Goal: Information Seeking & Learning: Find specific fact

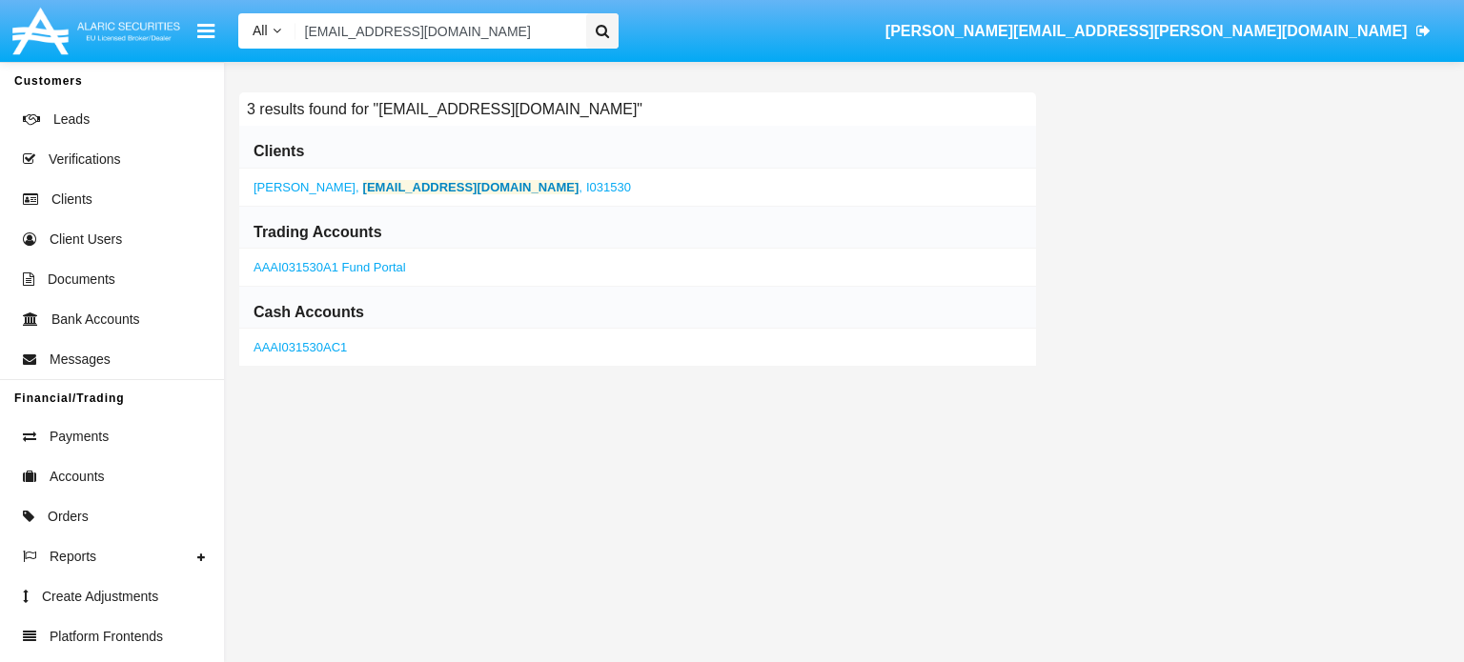
type input "[EMAIL_ADDRESS][DOMAIN_NAME]"
click at [370, 185] on b "6dolp@txlwuc.int" at bounding box center [471, 187] width 216 height 14
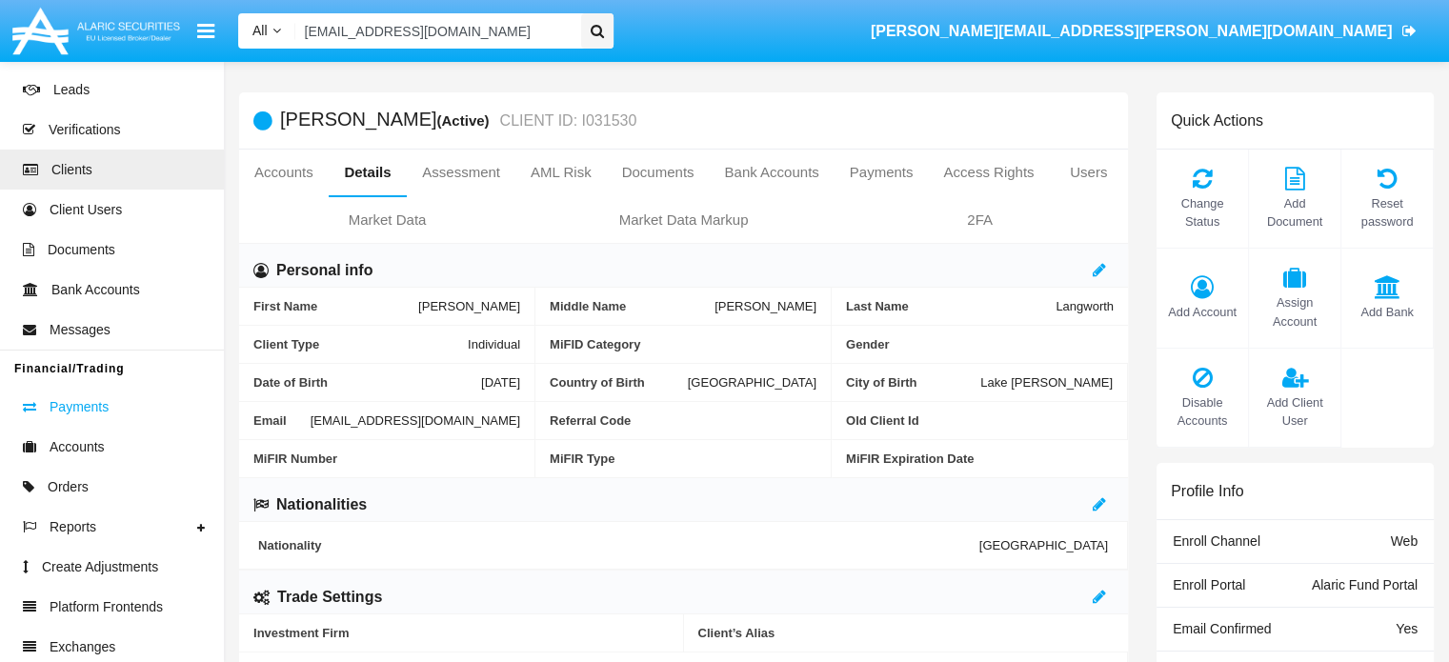
scroll to position [30, 0]
click at [66, 492] on span "Orders" at bounding box center [68, 486] width 41 height 20
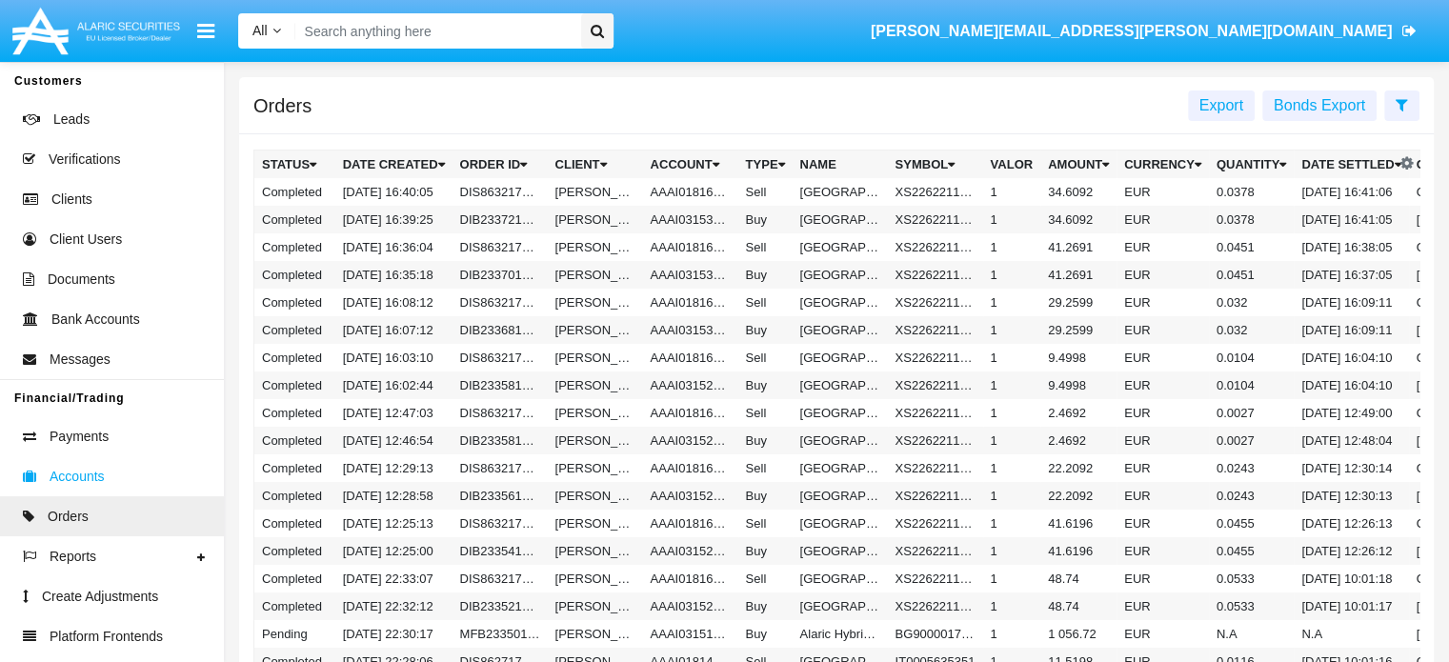
click at [76, 481] on span "Accounts" at bounding box center [77, 477] width 55 height 20
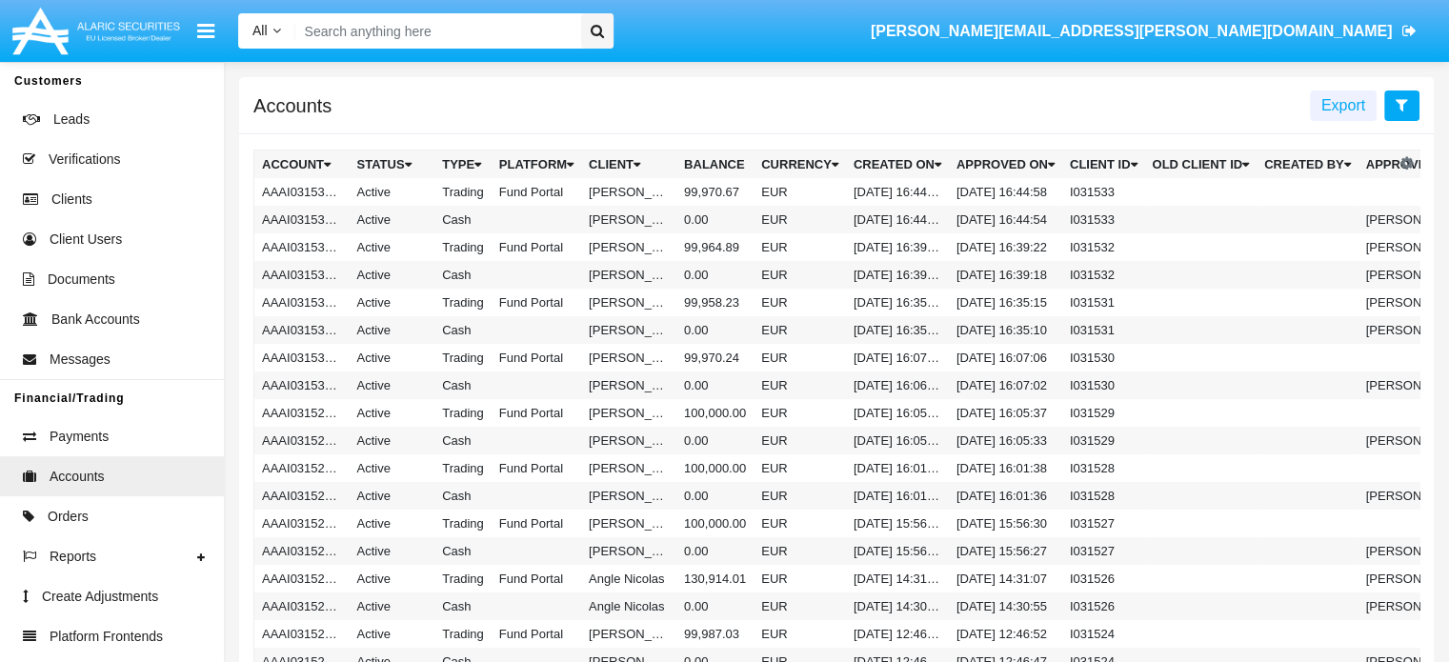
click at [1405, 106] on icon at bounding box center [1402, 104] width 12 height 15
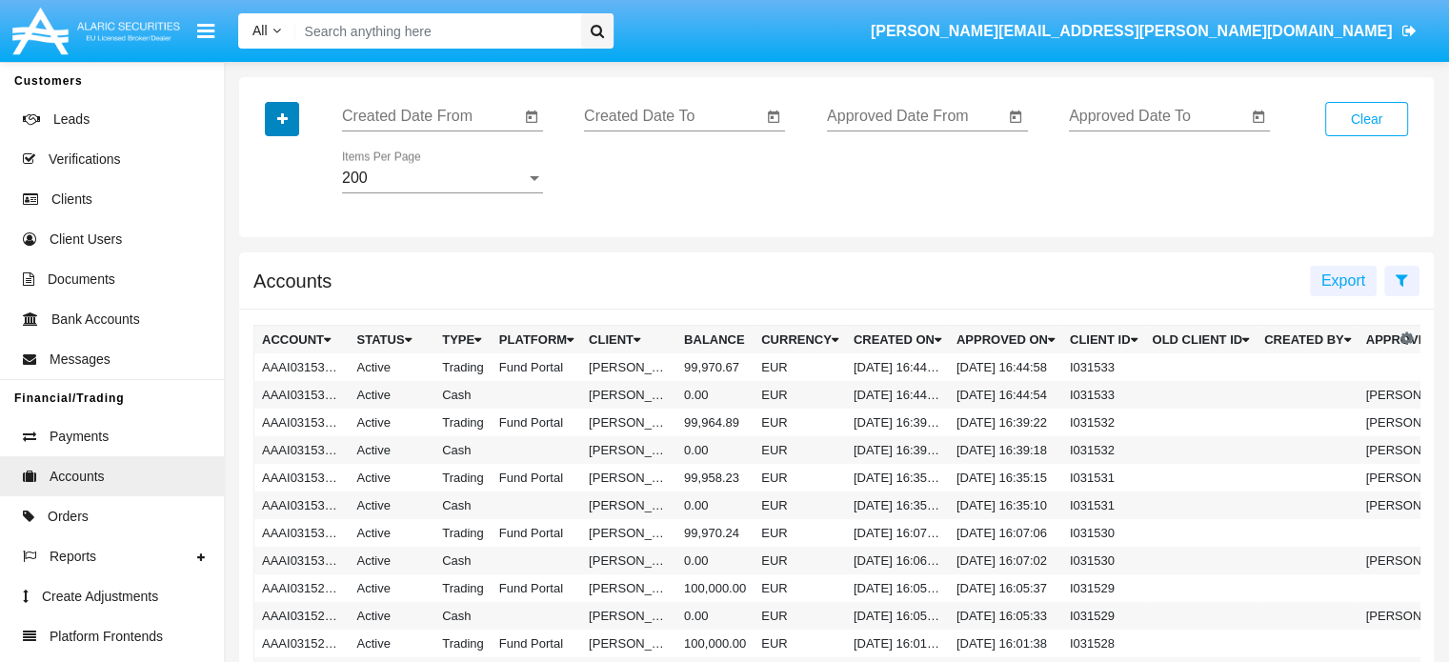
click at [278, 114] on icon "button" at bounding box center [282, 118] width 10 height 13
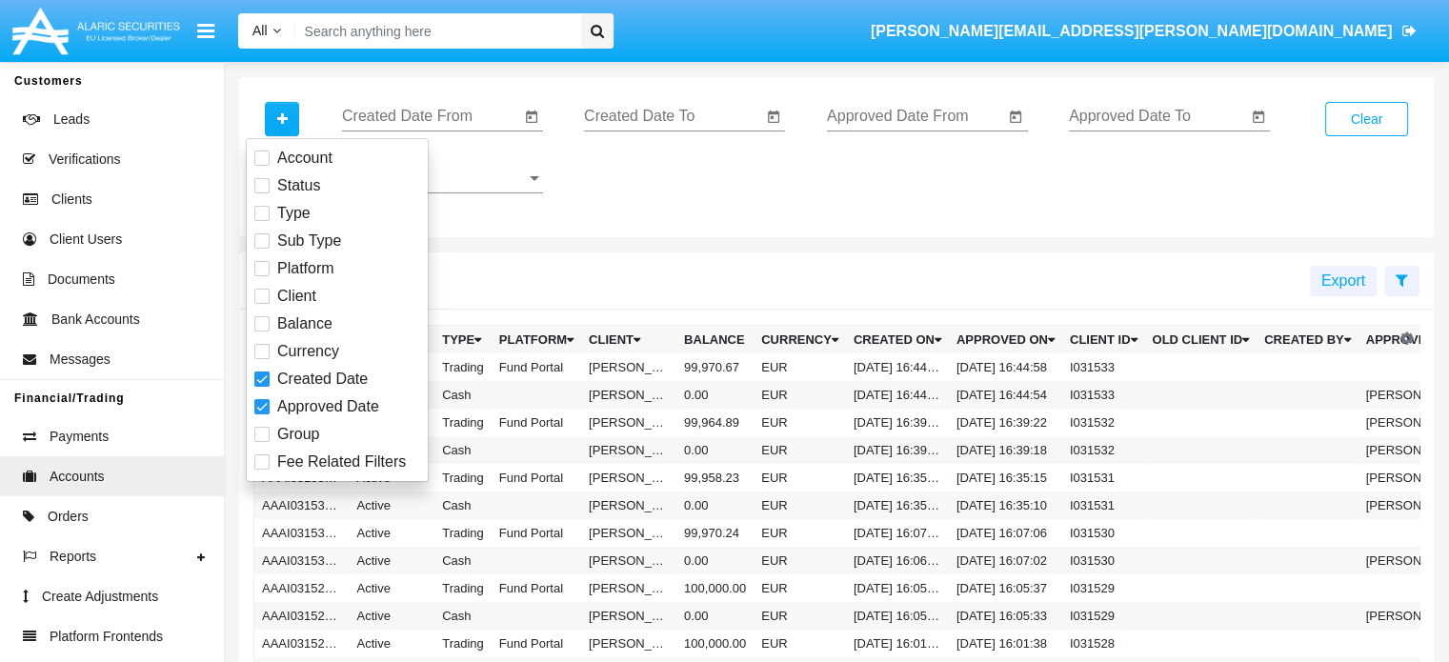
click at [260, 300] on span at bounding box center [261, 296] width 15 height 15
click at [261, 304] on input "Client" at bounding box center [261, 304] width 1 height 1
checkbox input "true"
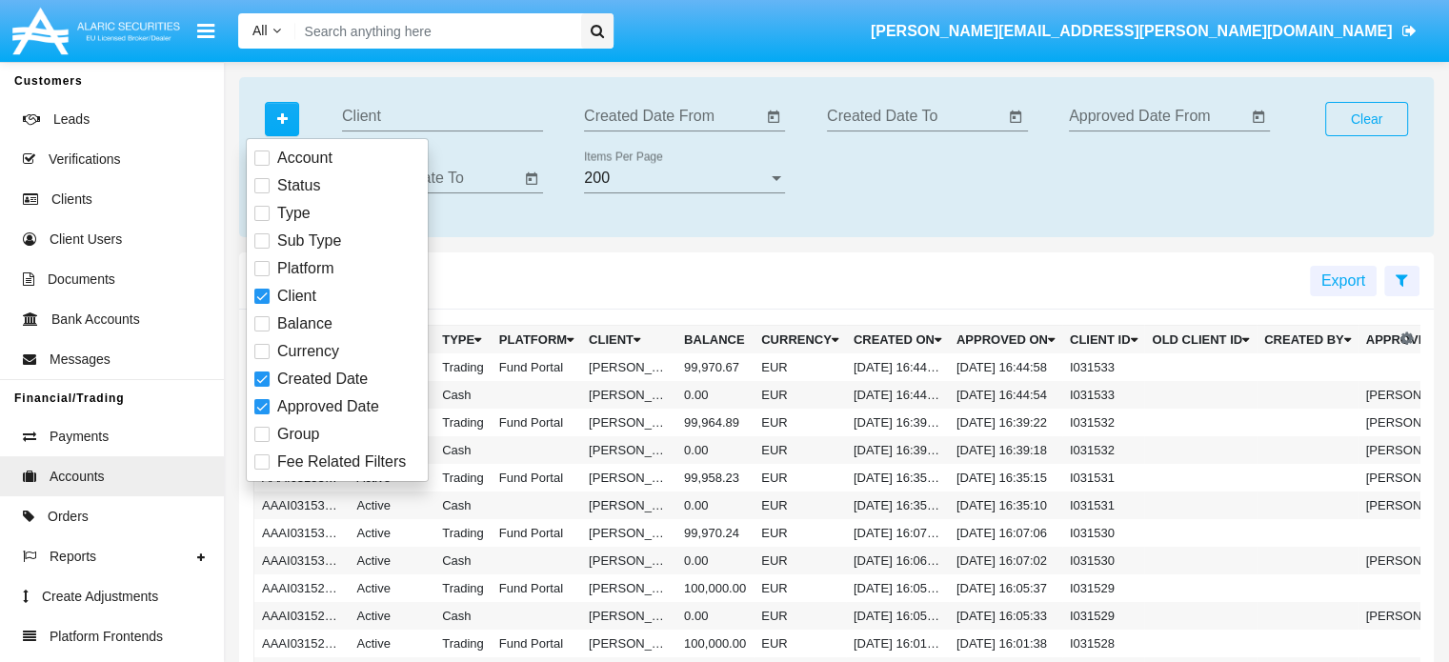
click at [432, 118] on input "Client" at bounding box center [442, 116] width 201 height 17
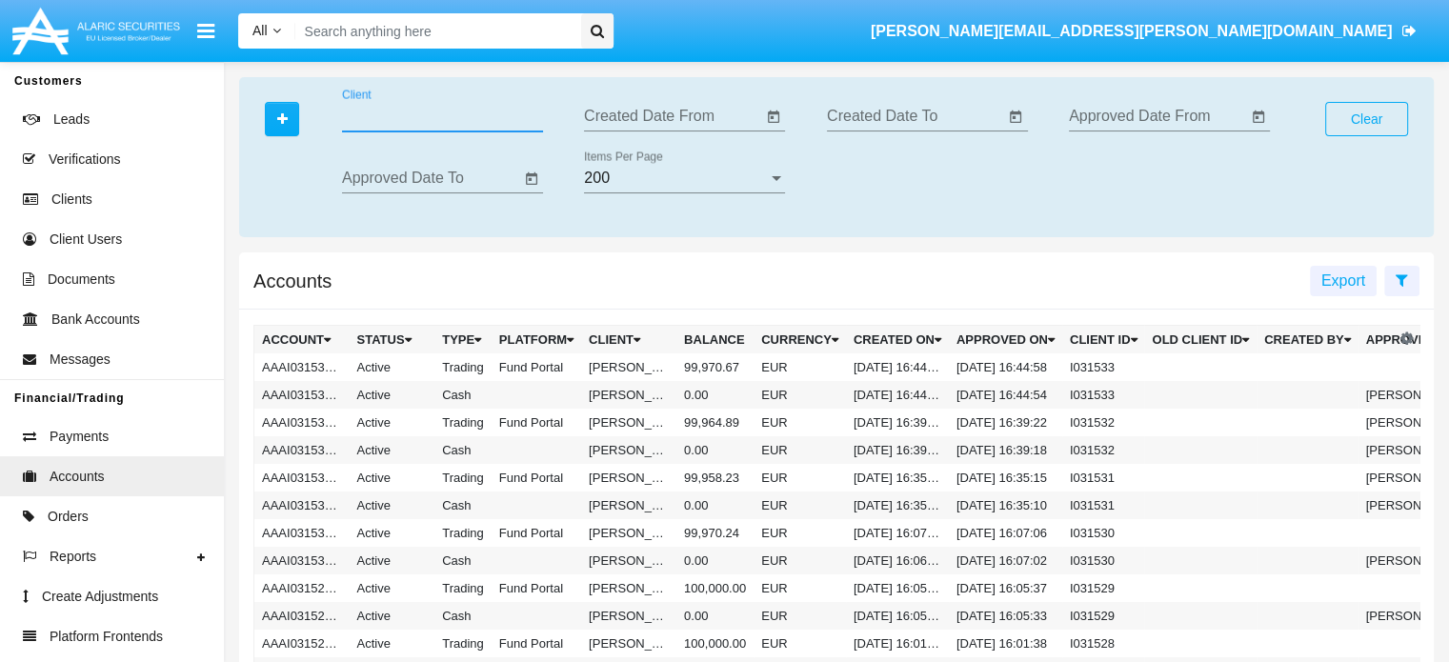
paste input "NotEnoughMoney"
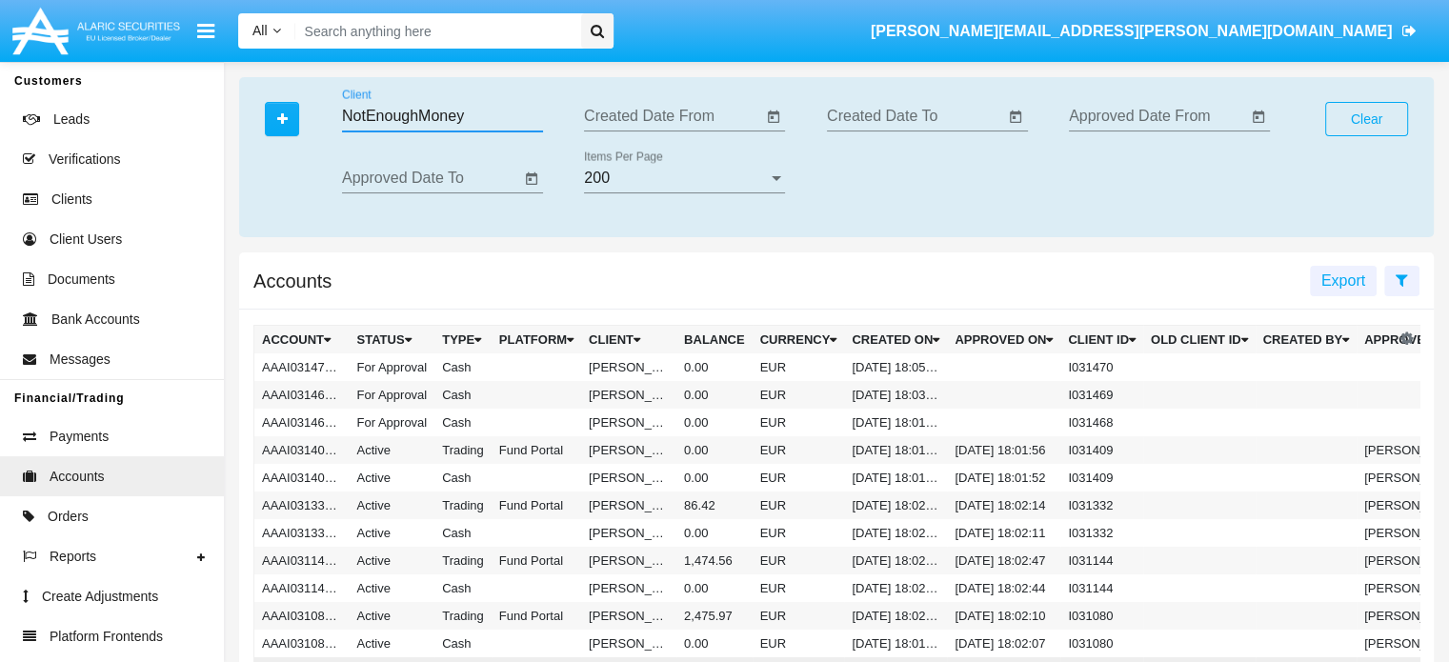
type input "NotEnoughMoney"
click at [442, 35] on input "Search" at bounding box center [434, 30] width 279 height 35
paste input "[EMAIL_ADDRESS][DOMAIN_NAME]"
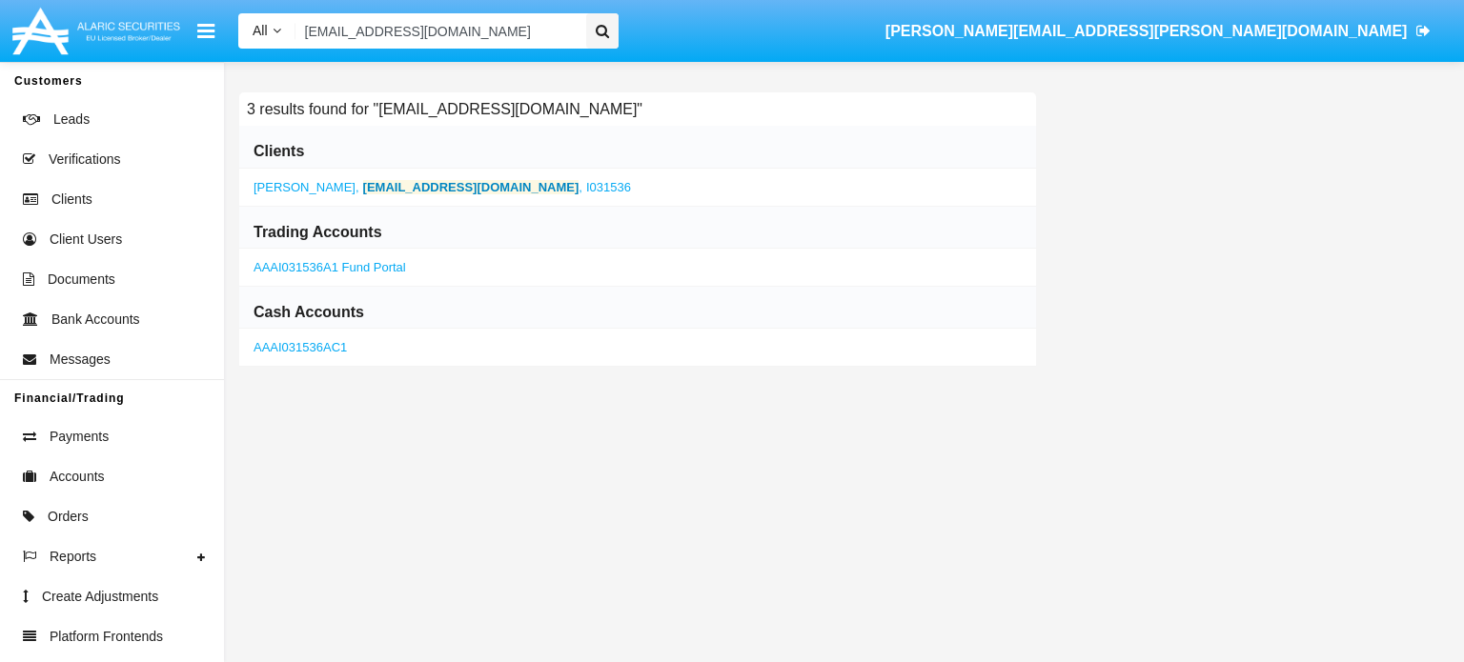
type input "[EMAIL_ADDRESS][DOMAIN_NAME]"
click at [390, 180] on b "[EMAIL_ADDRESS][DOMAIN_NAME]" at bounding box center [471, 187] width 216 height 14
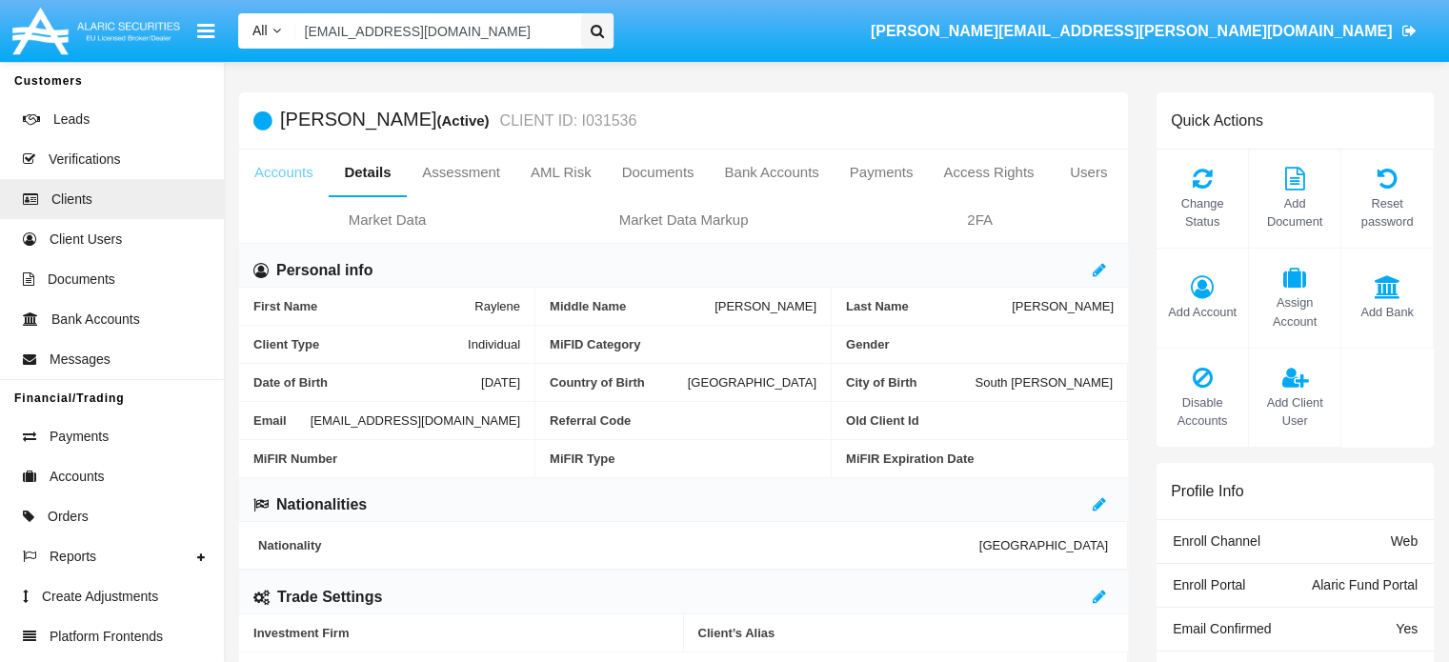
click at [282, 176] on link "Accounts" at bounding box center [284, 173] width 90 height 46
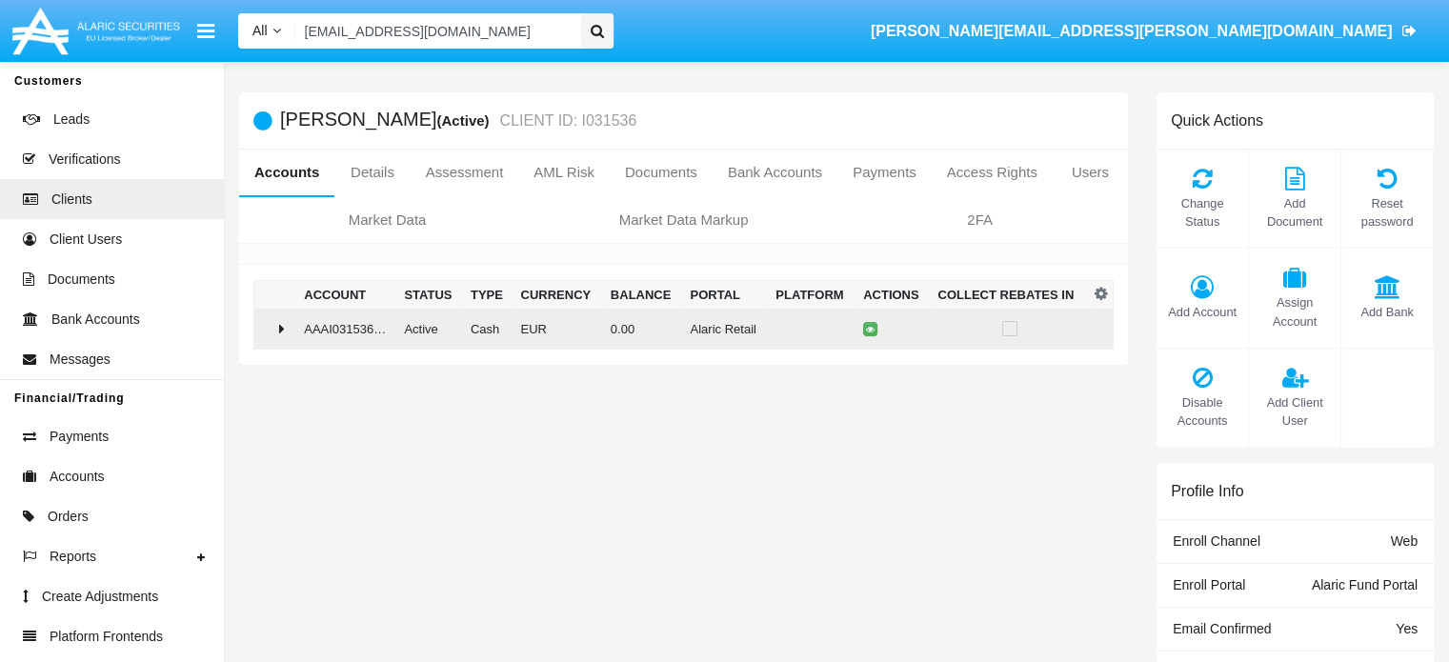
click at [278, 327] on div at bounding box center [275, 328] width 27 height 15
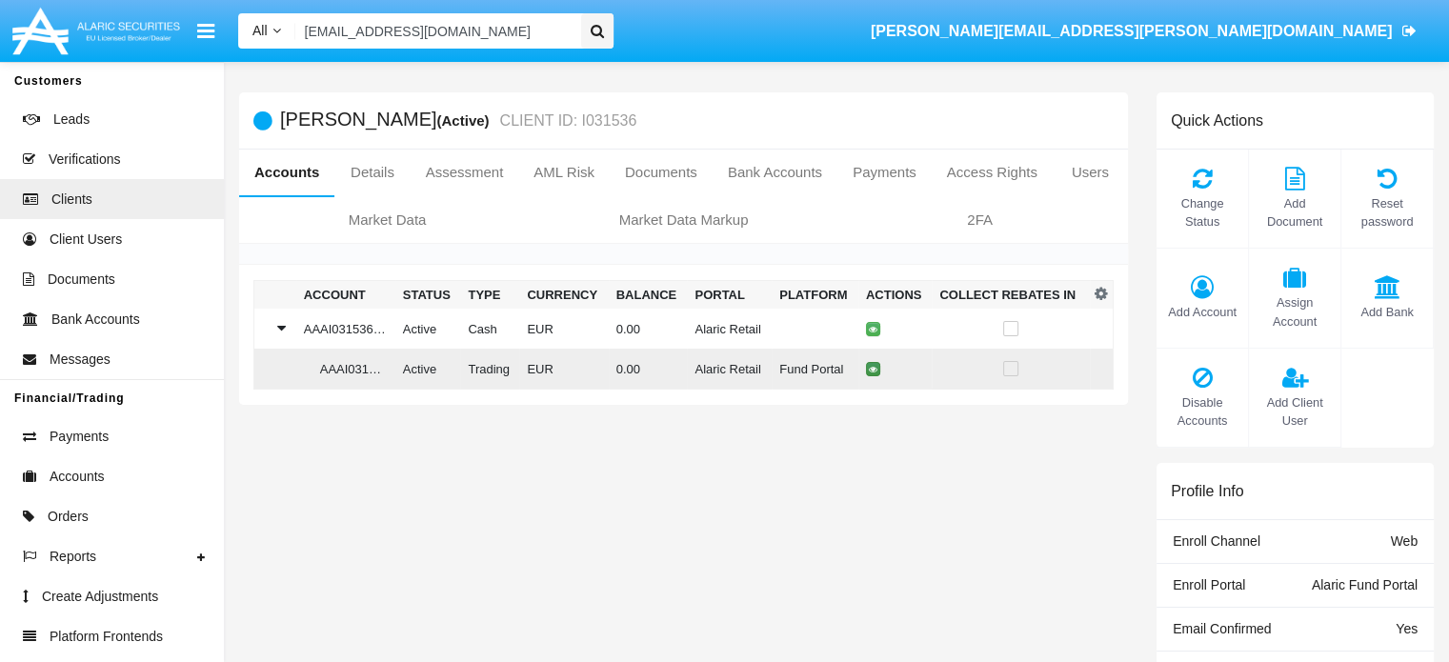
click at [869, 371] on icon at bounding box center [873, 369] width 9 height 9
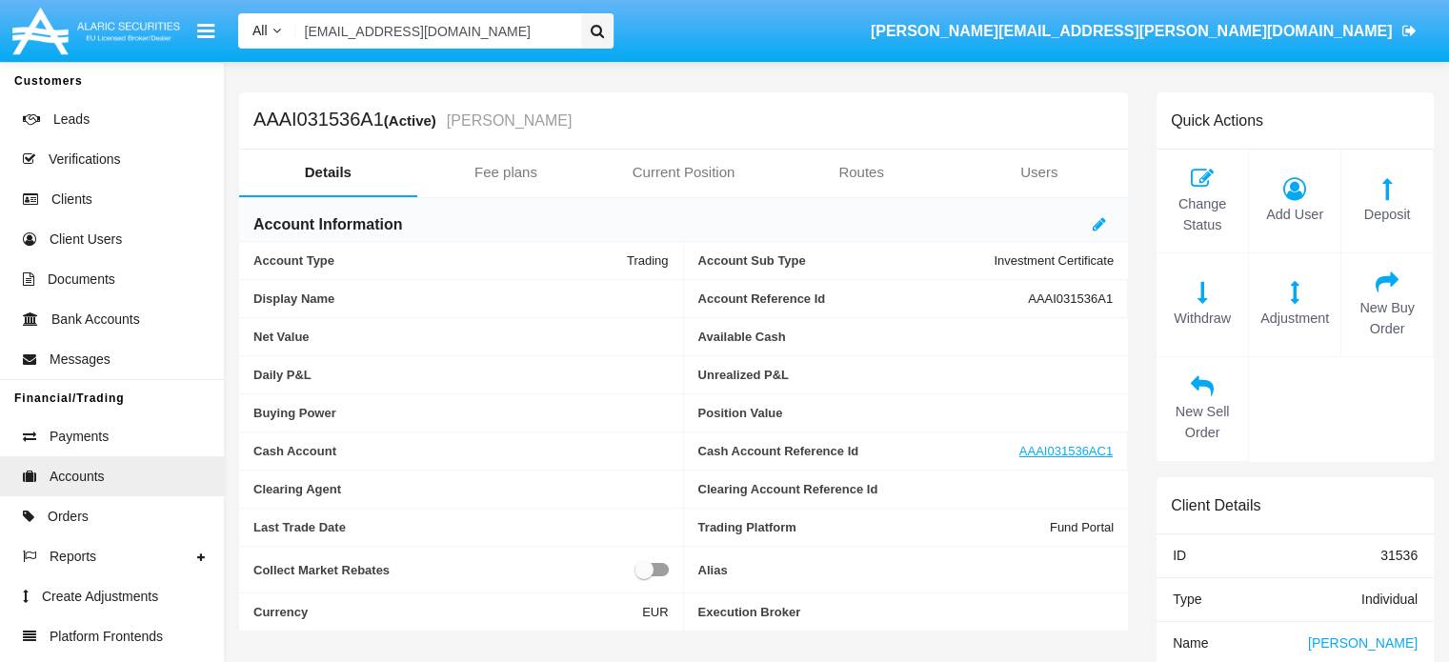
click at [1057, 295] on span "AAAI031536A1" at bounding box center [1070, 299] width 85 height 14
copy span "AAAI031536A1"
